Goal: Information Seeking & Learning: Learn about a topic

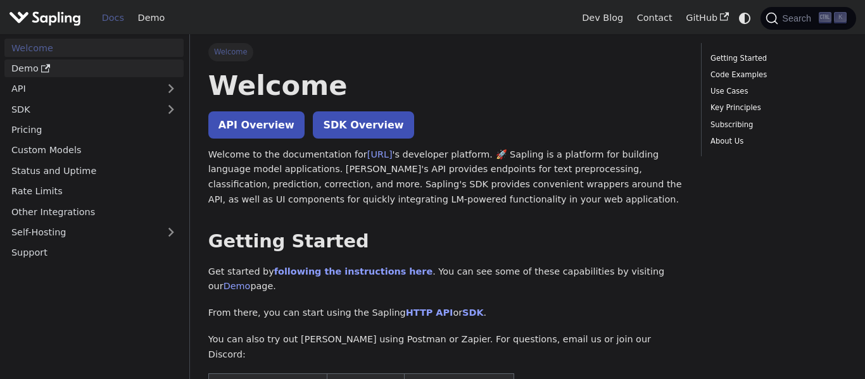
click at [53, 63] on link "Demo" at bounding box center [93, 69] width 179 height 18
click at [375, 155] on link "[URL]" at bounding box center [379, 154] width 25 height 10
click at [805, 13] on span "Search" at bounding box center [799, 18] width 41 height 10
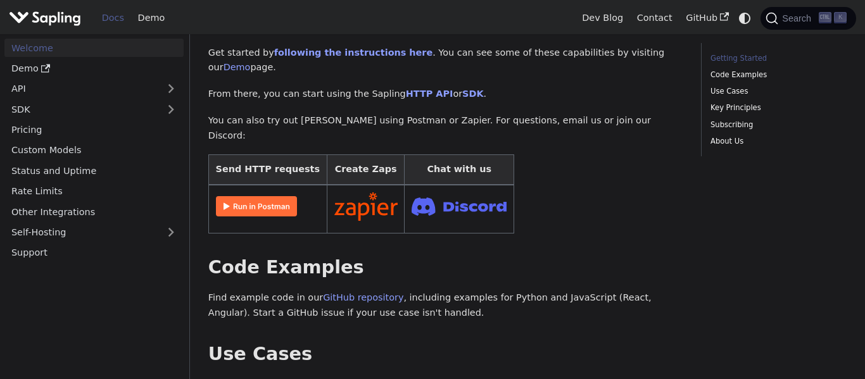
scroll to position [222, 0]
